Goal: Task Accomplishment & Management: Manage account settings

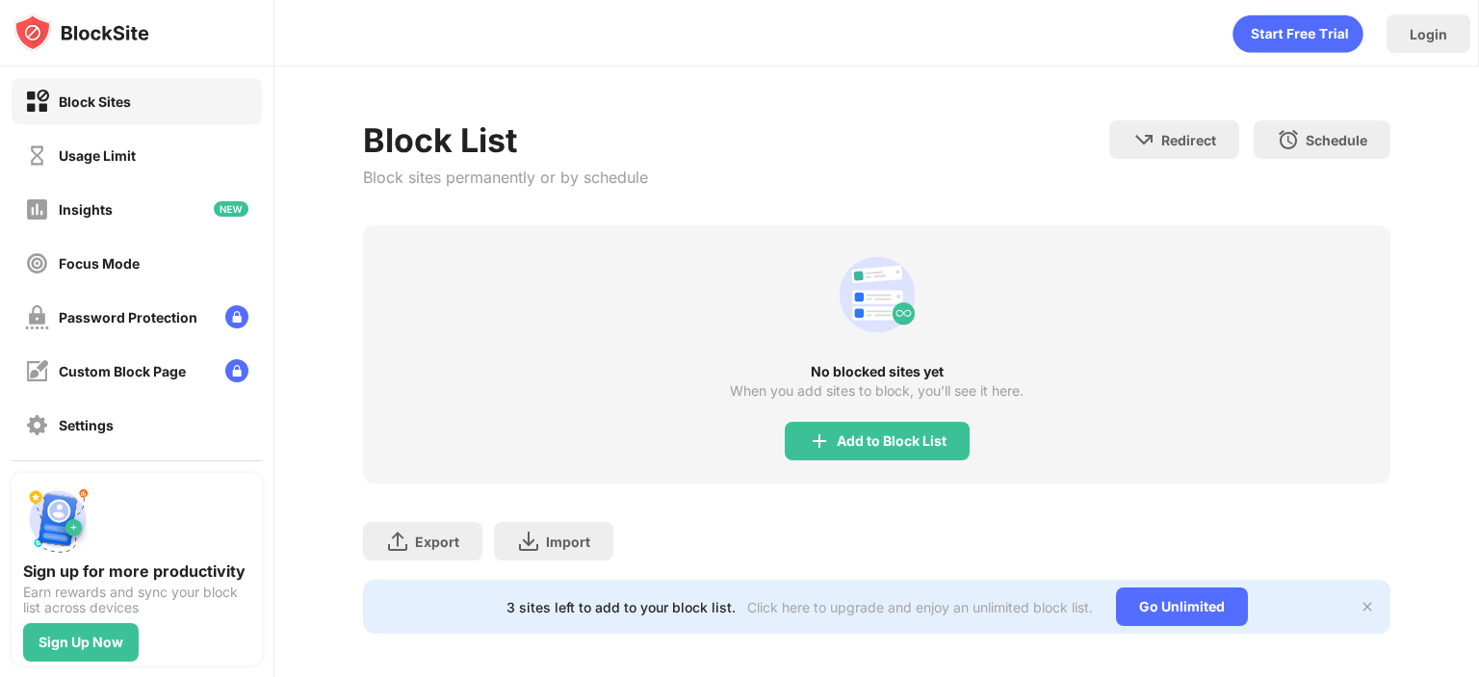
click at [177, 161] on div "Usage Limit" at bounding box center [137, 155] width 250 height 46
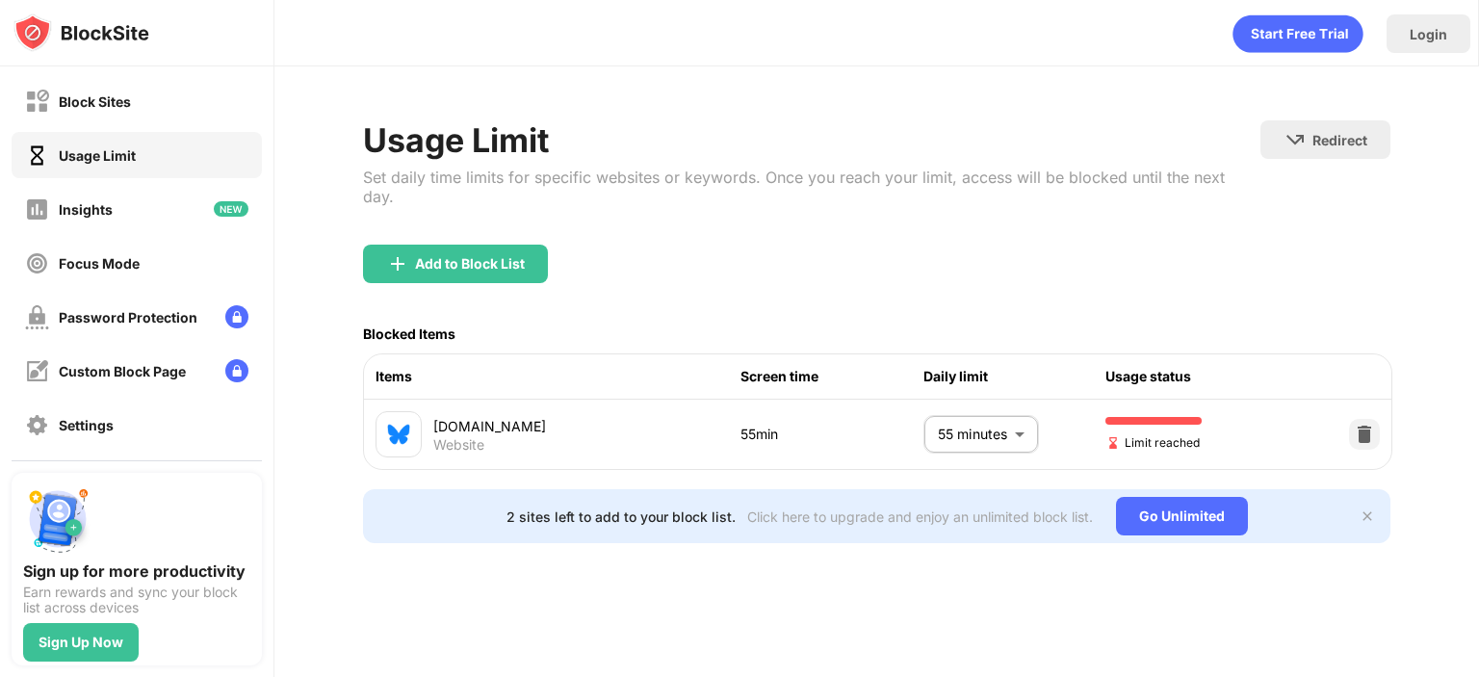
click at [951, 424] on body "Block Sites Usage Limit Insights Focus Mode Password Protection Custom Block Pa…" at bounding box center [739, 338] width 1479 height 677
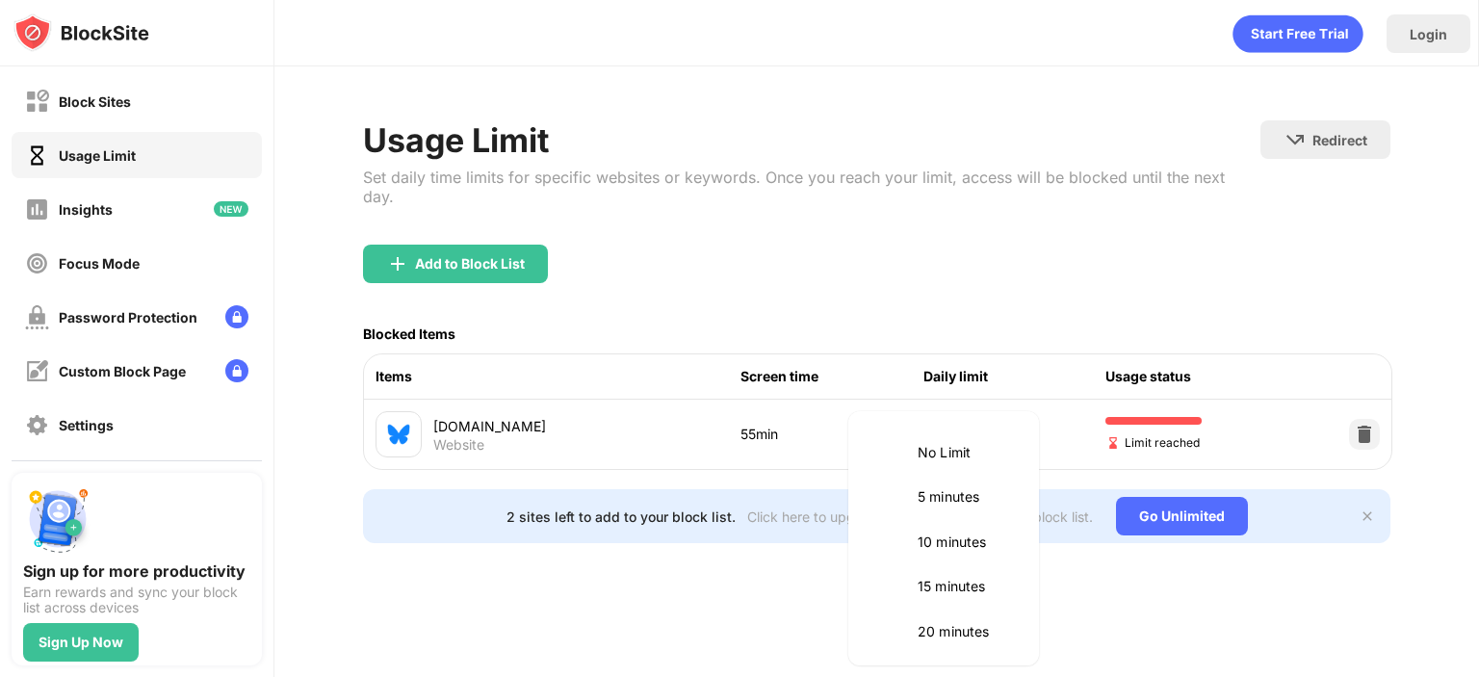
scroll to position [405, 0]
click at [977, 571] on li "60 minutes" at bounding box center [944, 583] width 168 height 44
type input "**"
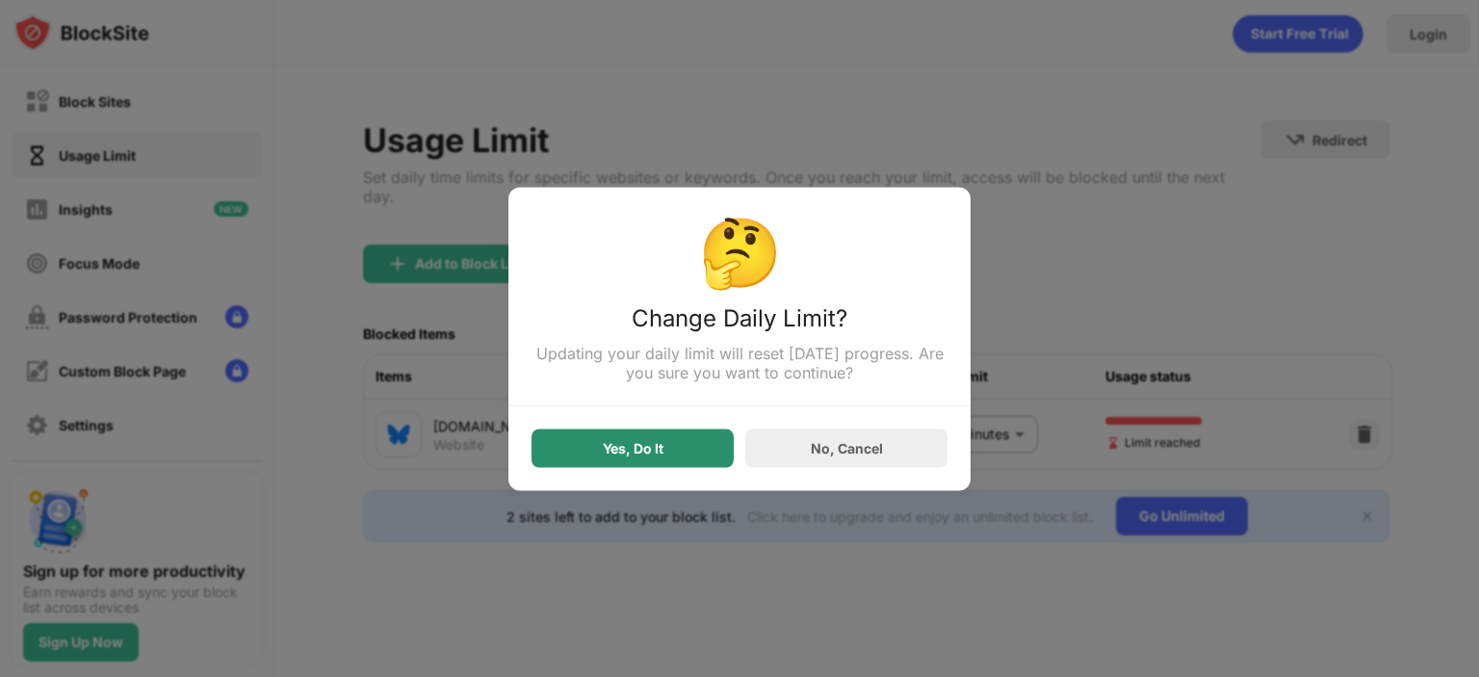
click at [637, 438] on div "Yes, Do It" at bounding box center [632, 447] width 202 height 39
